Goal: Transaction & Acquisition: Purchase product/service

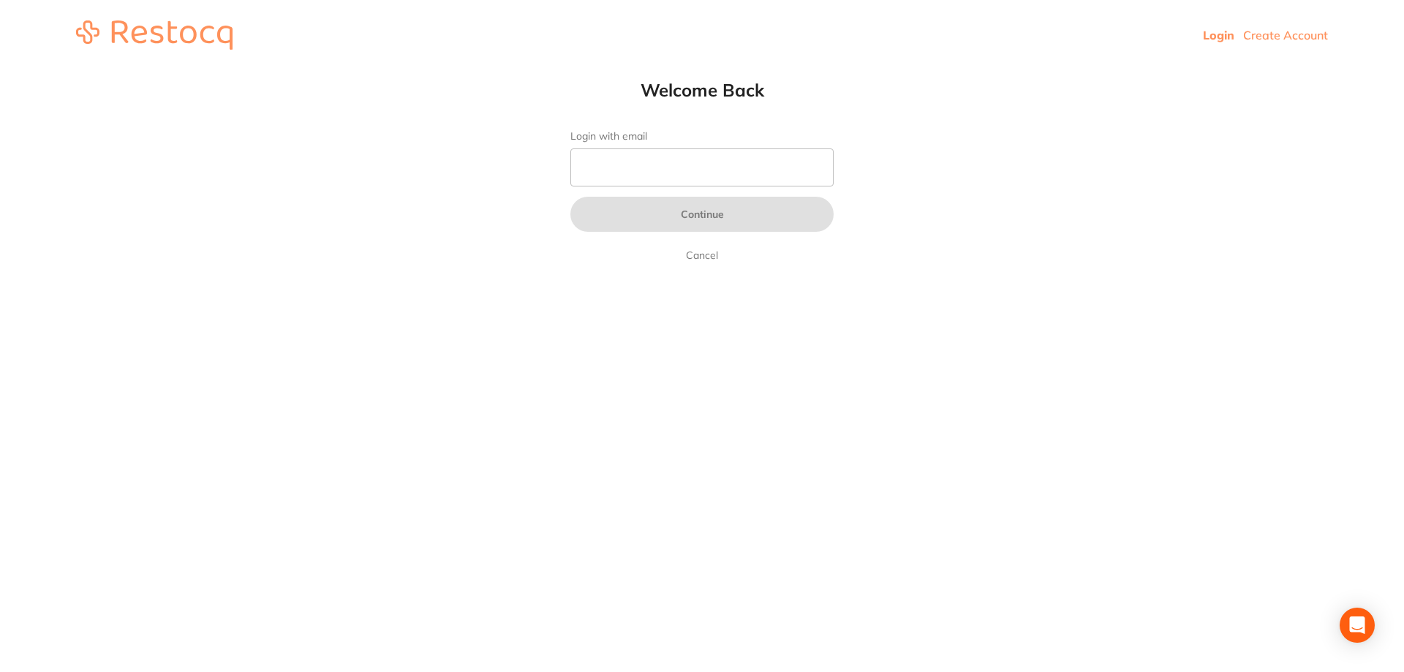
type input "b@[DOMAIN_NAME]"
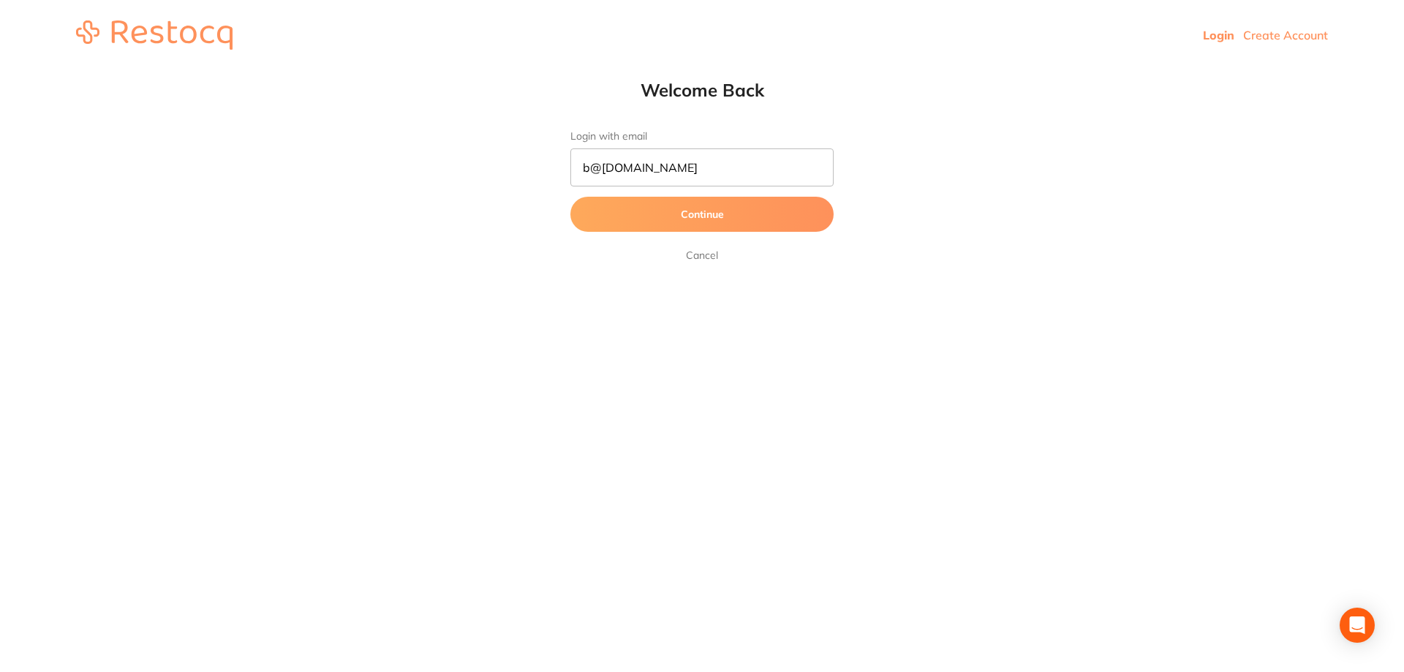
click at [653, 210] on button "Continue" at bounding box center [702, 214] width 263 height 35
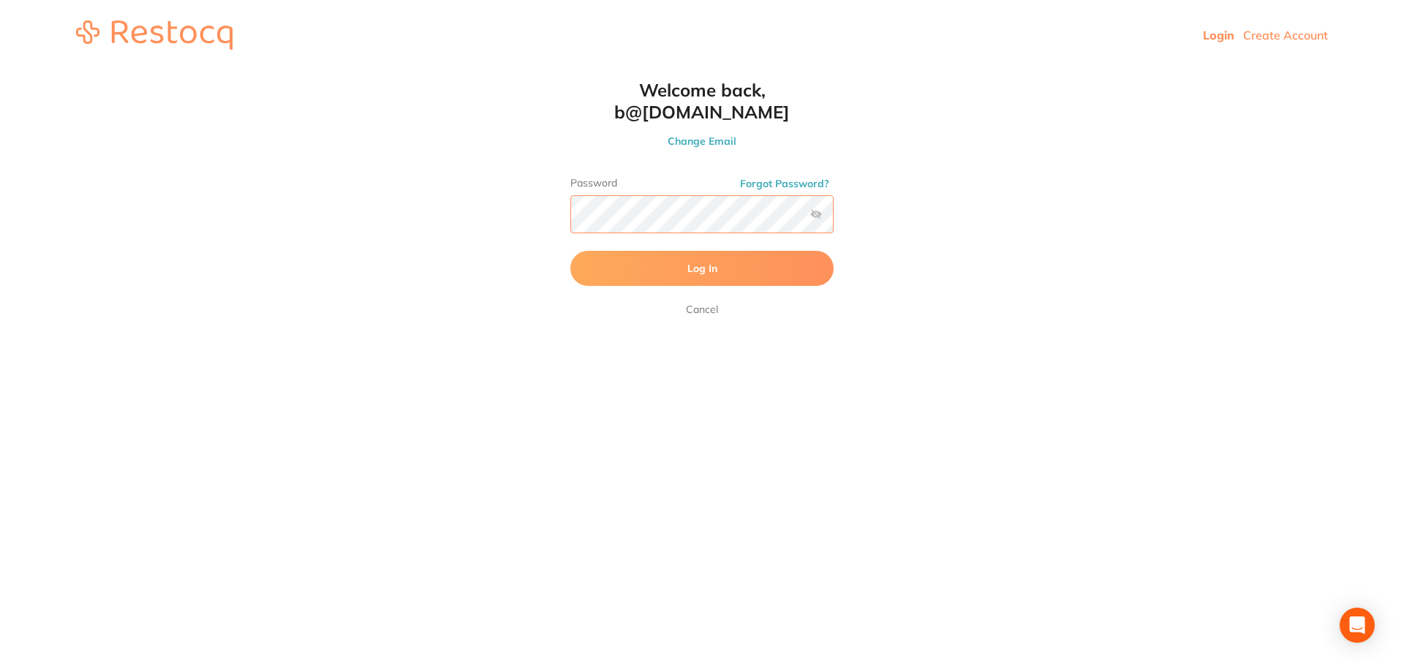
click at [571, 251] on button "Log In" at bounding box center [702, 268] width 263 height 35
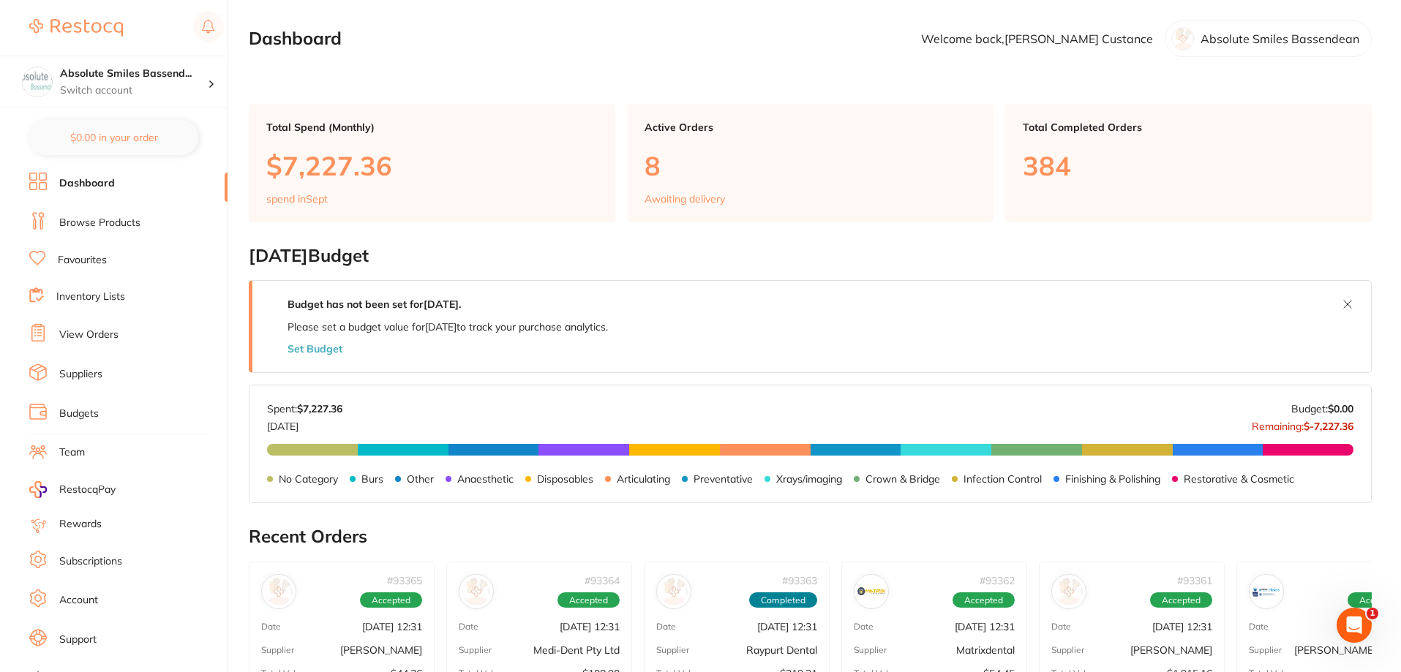
click at [125, 225] on link "Browse Products" at bounding box center [99, 223] width 81 height 15
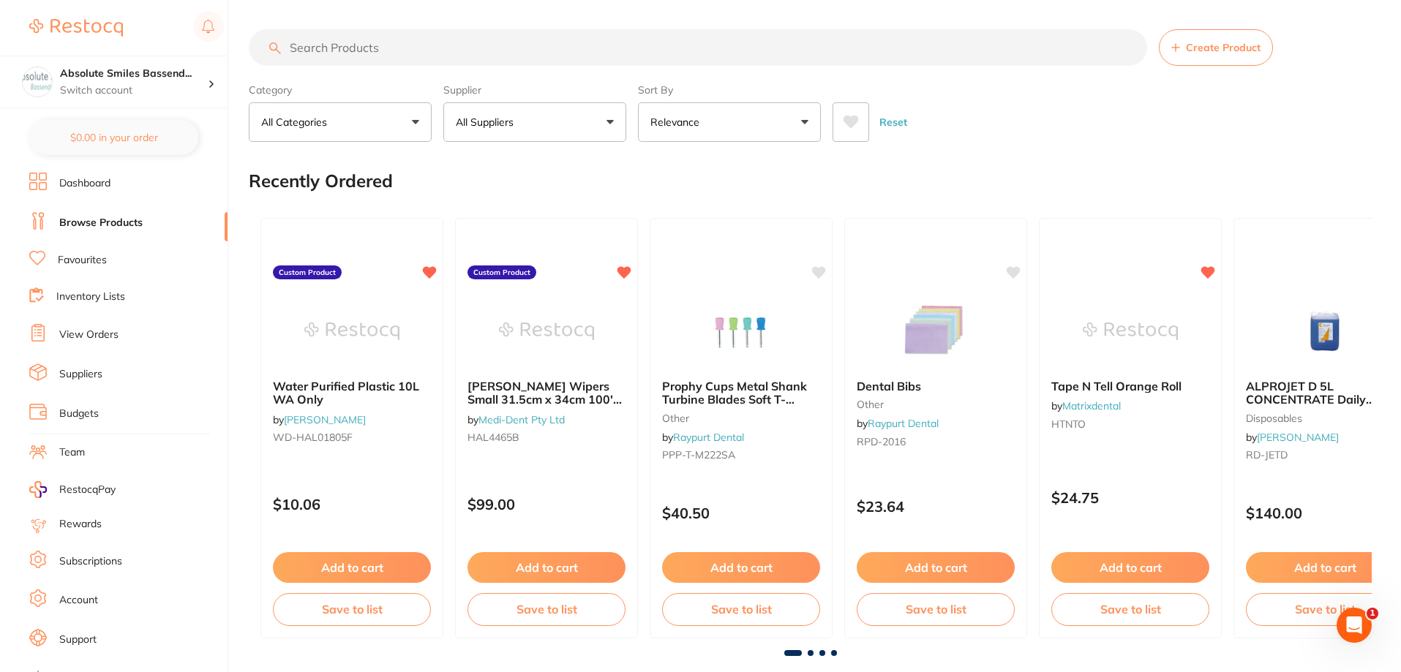
click at [527, 131] on button "All Suppliers" at bounding box center [534, 121] width 183 height 39
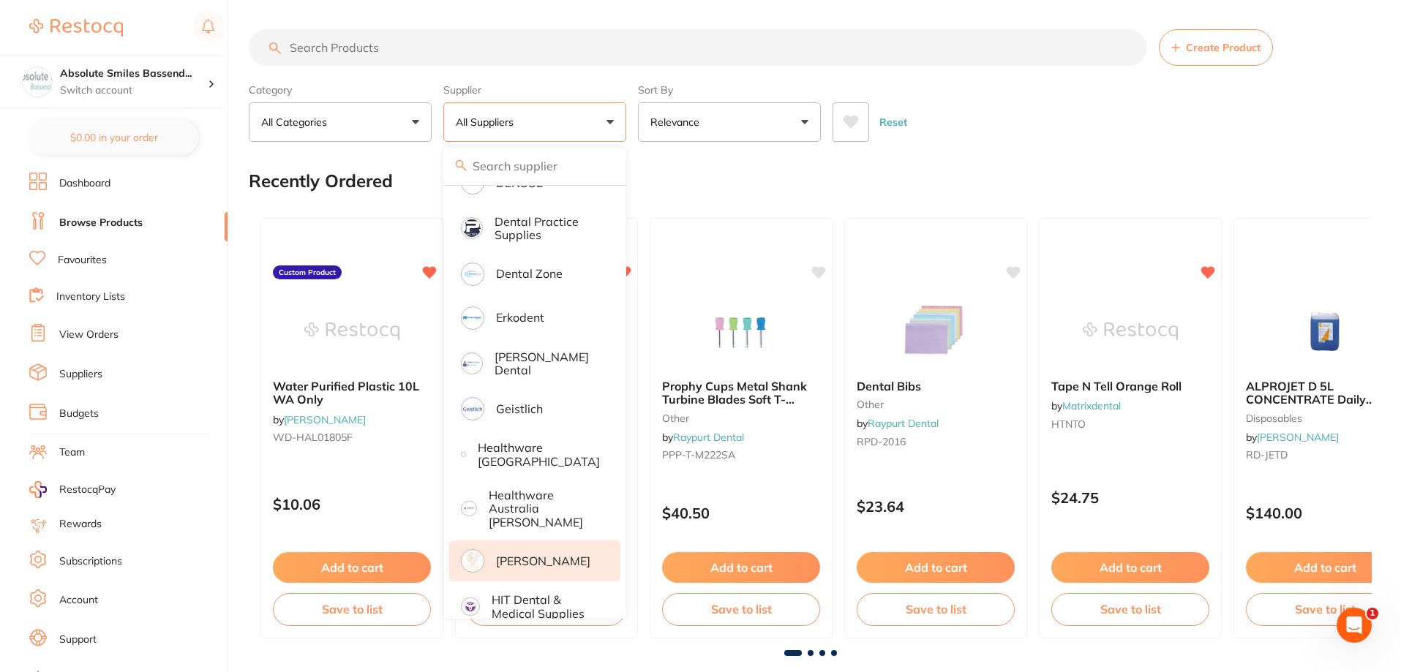
click at [530, 554] on p "[PERSON_NAME]" at bounding box center [543, 560] width 94 height 13
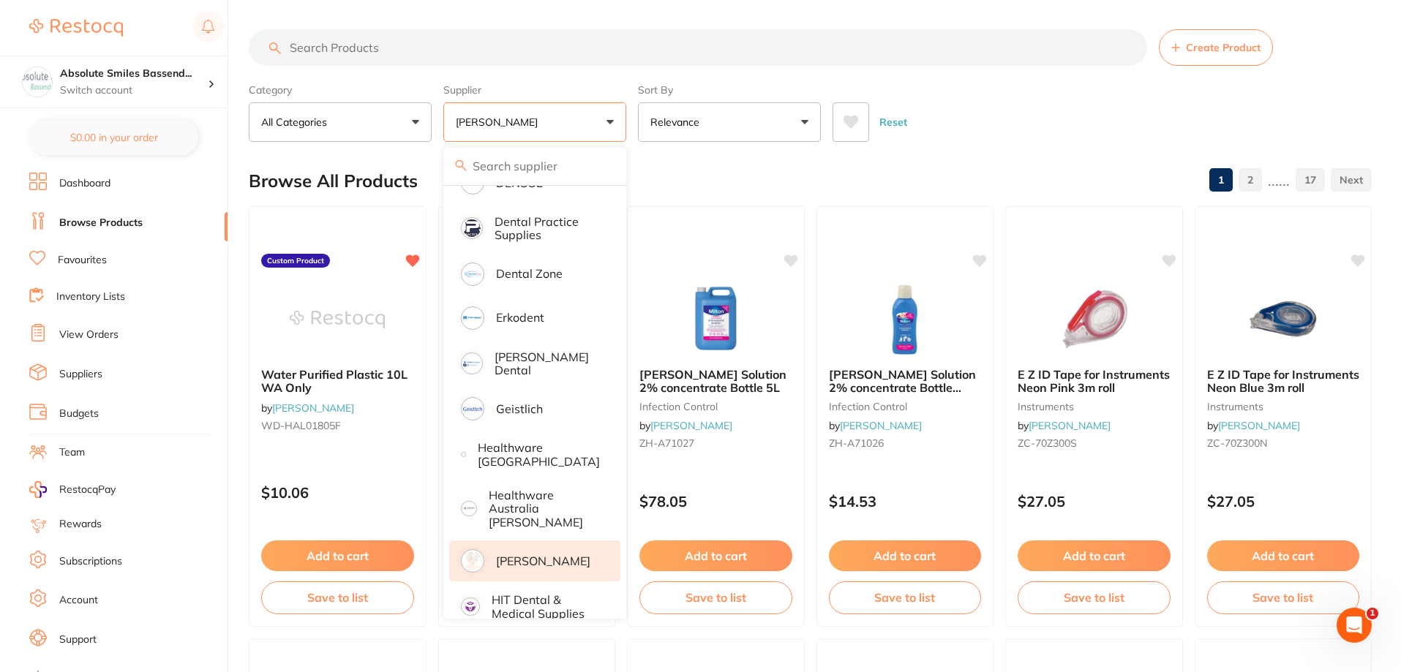
click at [405, 54] on input "search" at bounding box center [698, 47] width 898 height 37
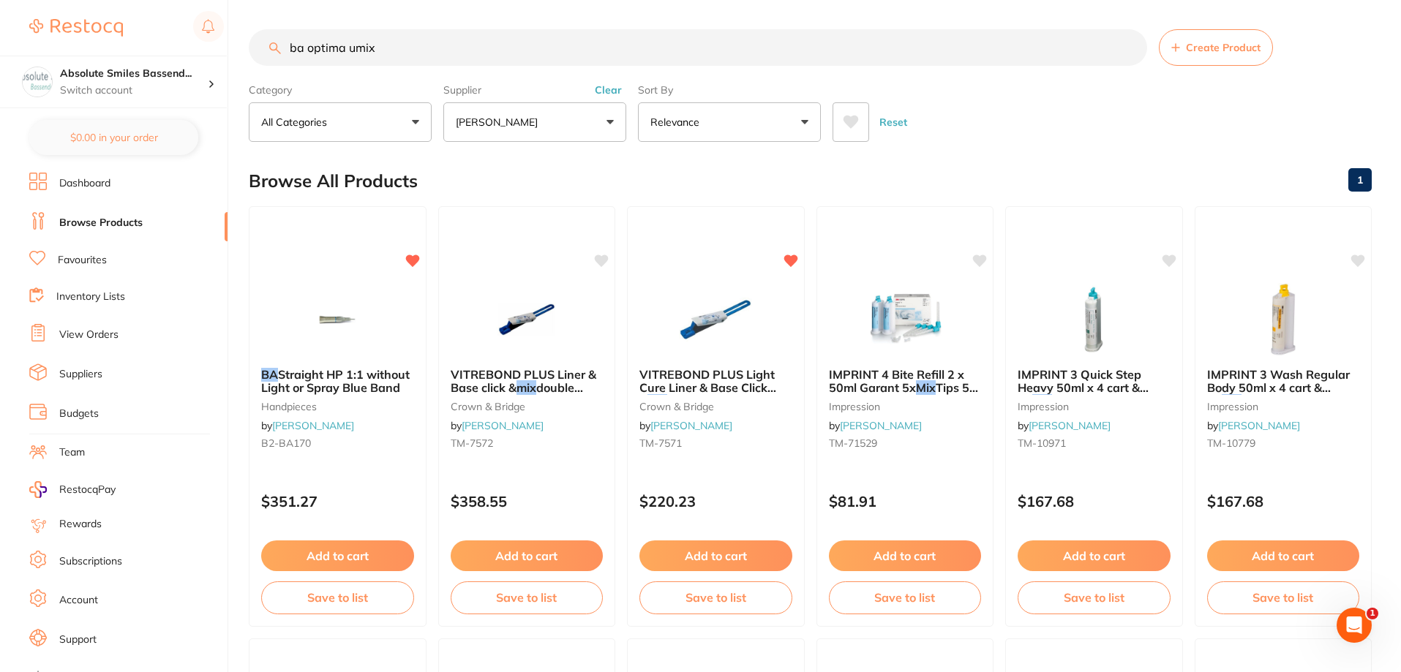
drag, startPoint x: 408, startPoint y: 49, endPoint x: 282, endPoint y: 48, distance: 125.8
click at [282, 48] on input "ba optima umix" at bounding box center [698, 47] width 898 height 37
paste input "B2-BASE800"
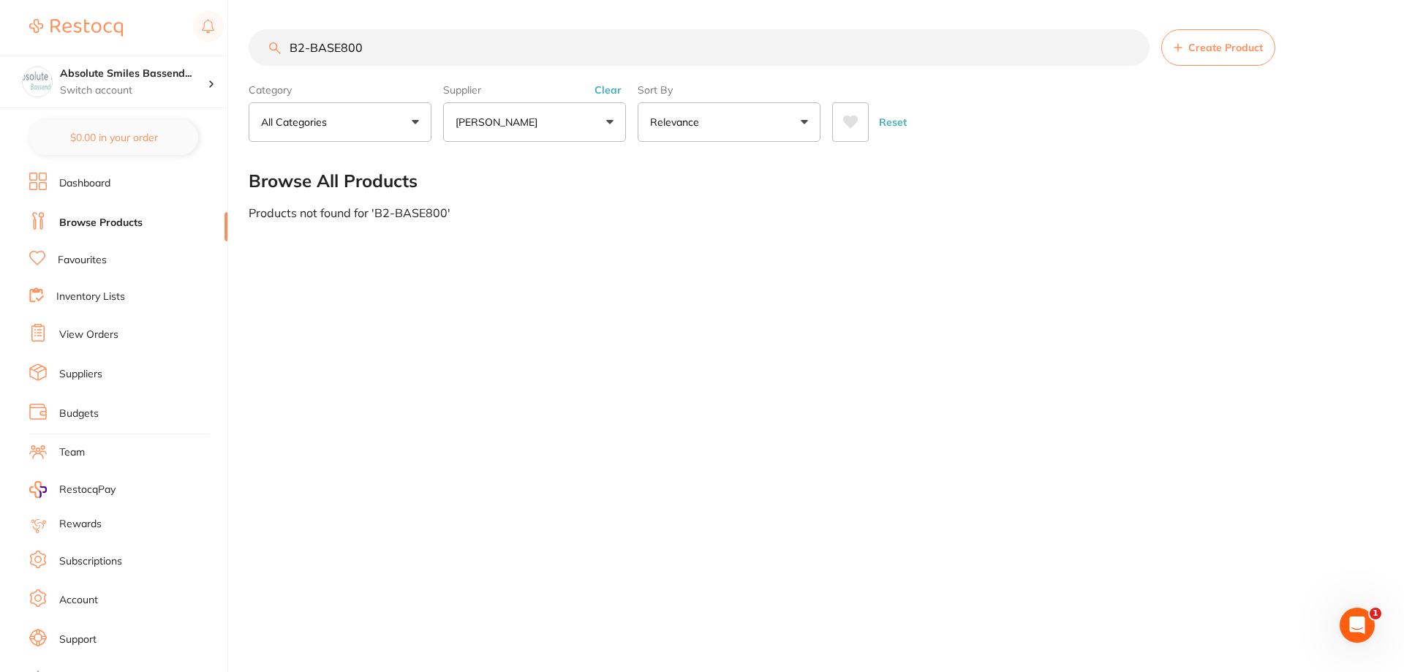
type input "B2-BASE800"
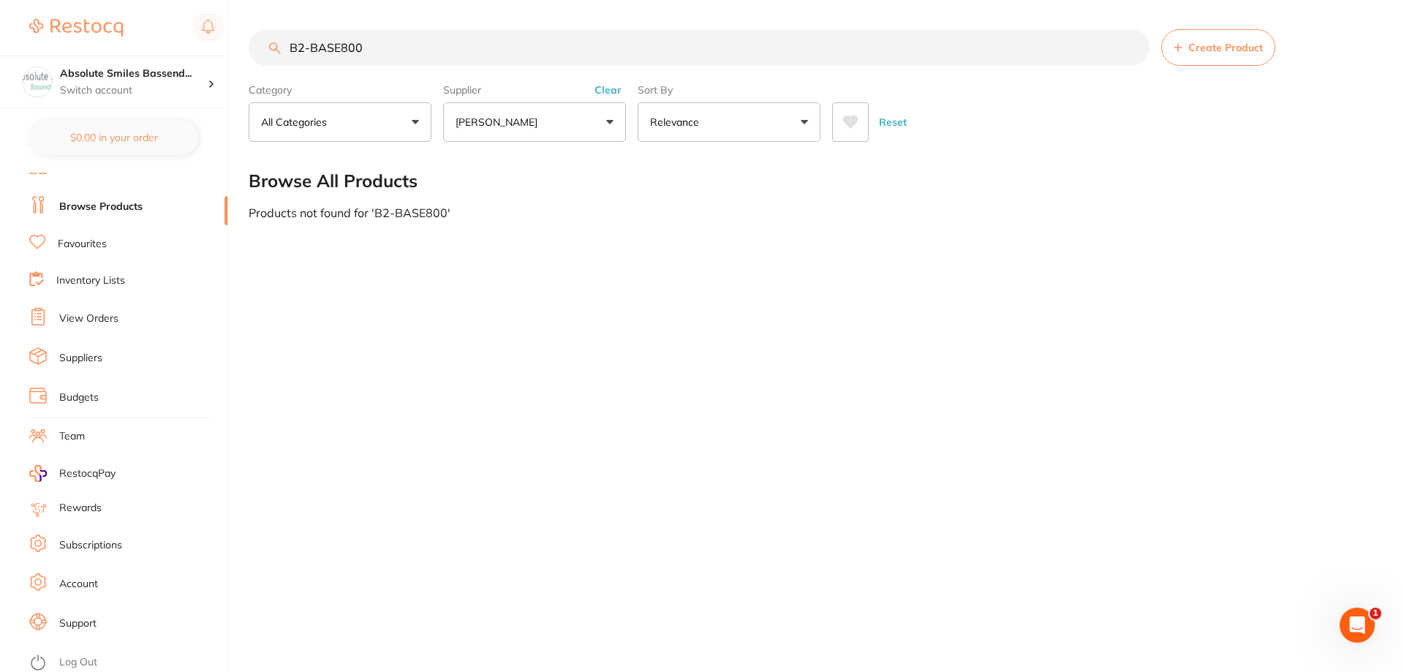
scroll to position [19, 0]
click at [73, 659] on link "Log Out" at bounding box center [78, 659] width 38 height 15
